Goal: Information Seeking & Learning: Understand process/instructions

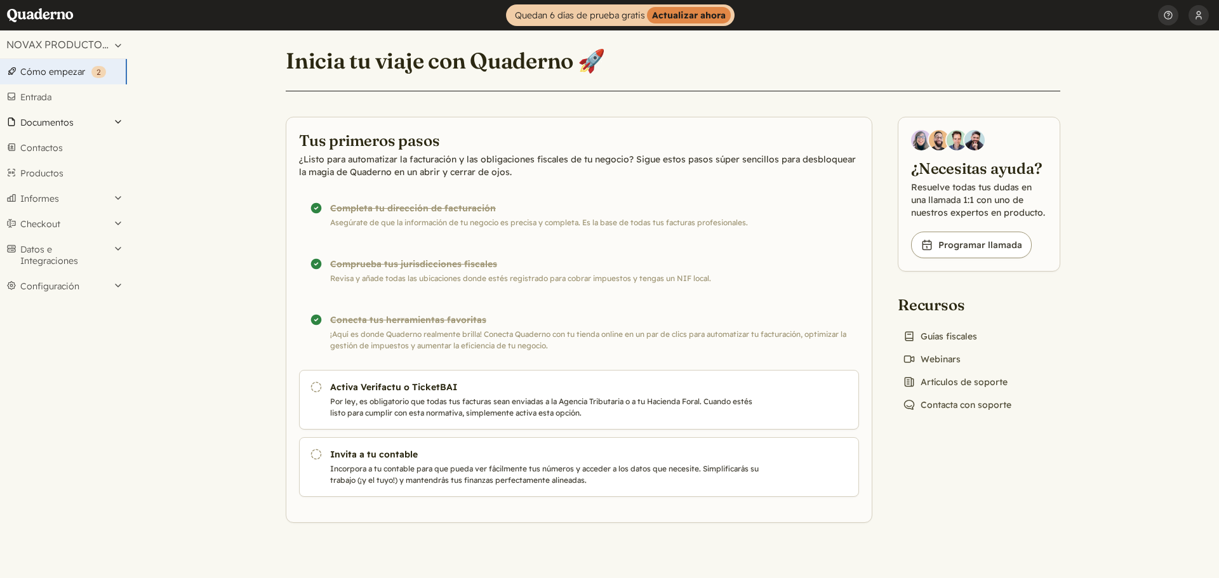
click at [47, 123] on button "Documentos" at bounding box center [63, 122] width 127 height 25
click at [41, 159] on link "Facturas" at bounding box center [63, 157] width 127 height 18
click at [72, 127] on button "Documentos" at bounding box center [63, 122] width 127 height 25
click at [50, 153] on link "Facturas" at bounding box center [63, 157] width 127 height 18
